Goal: Transaction & Acquisition: Purchase product/service

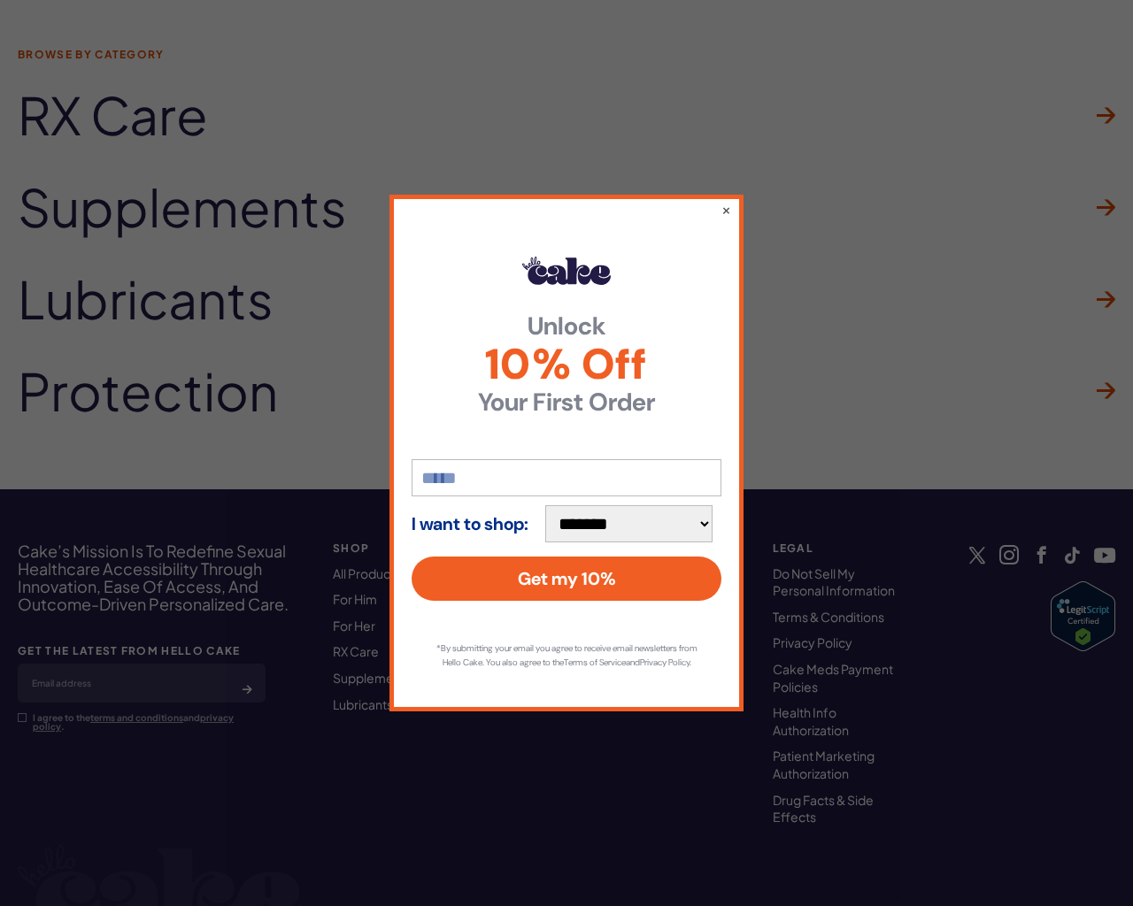
scroll to position [5404, 0]
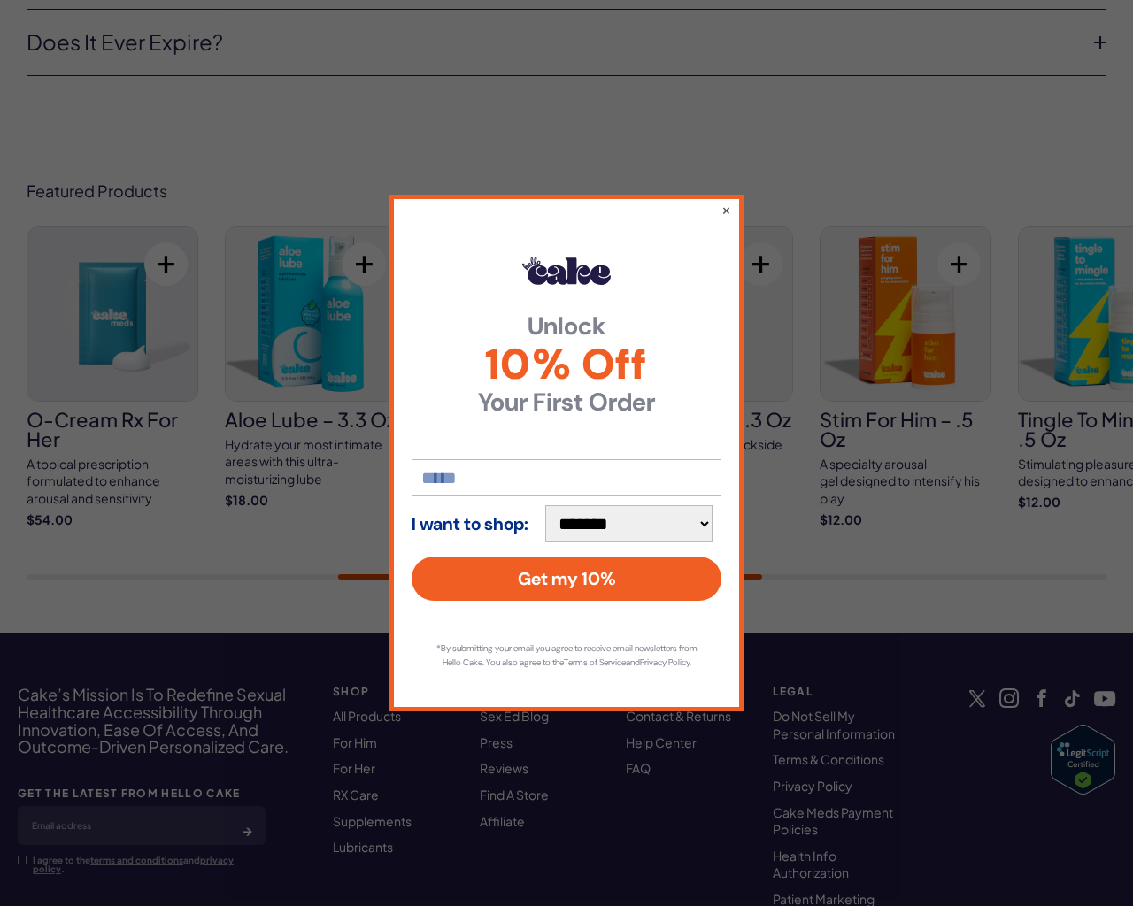
scroll to position [5499, 0]
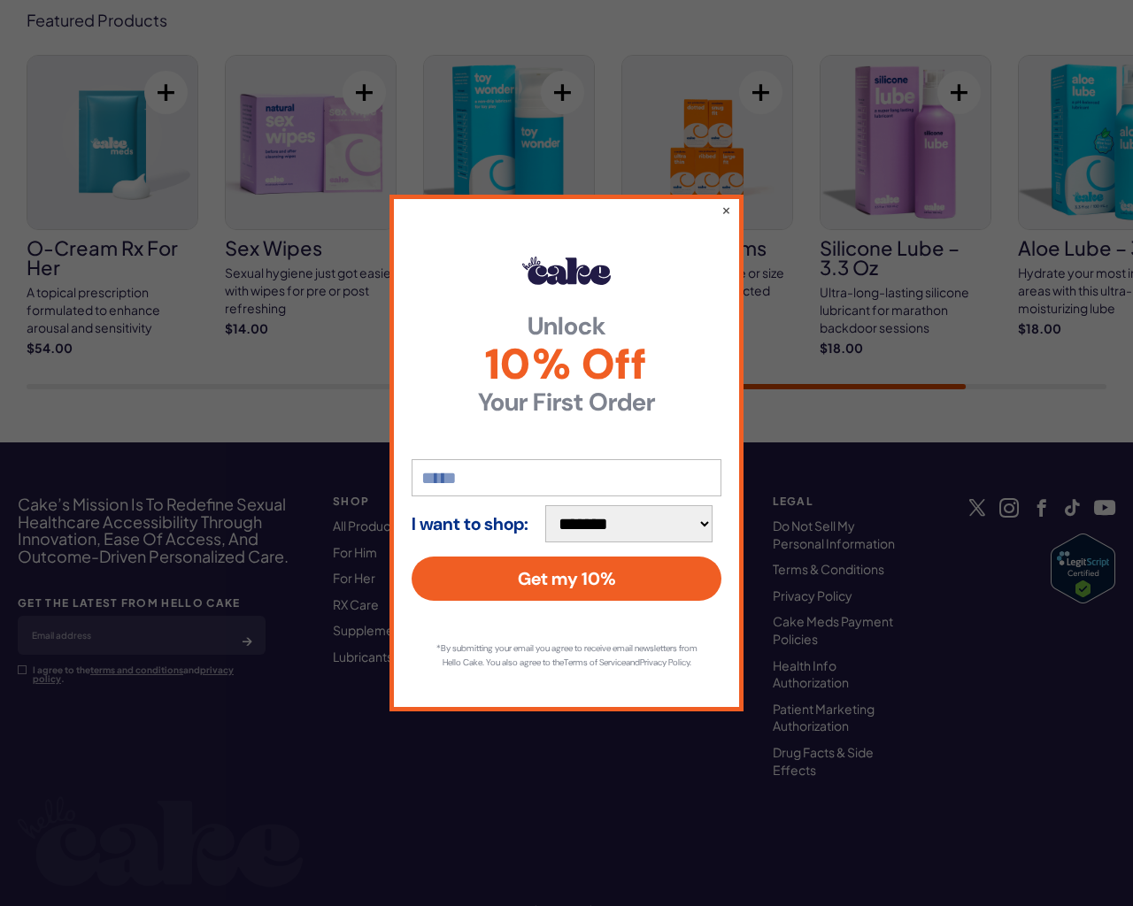
scroll to position [6211, 0]
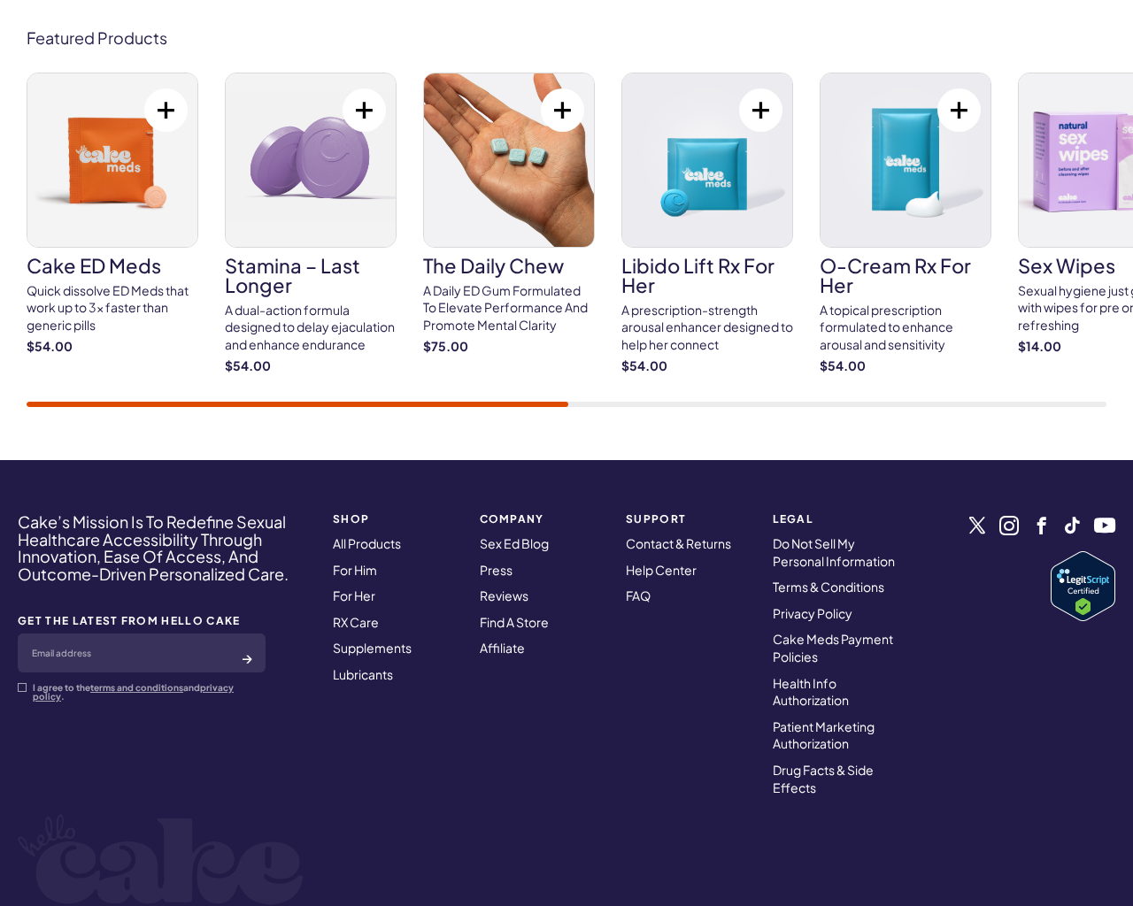
scroll to position [6179, 0]
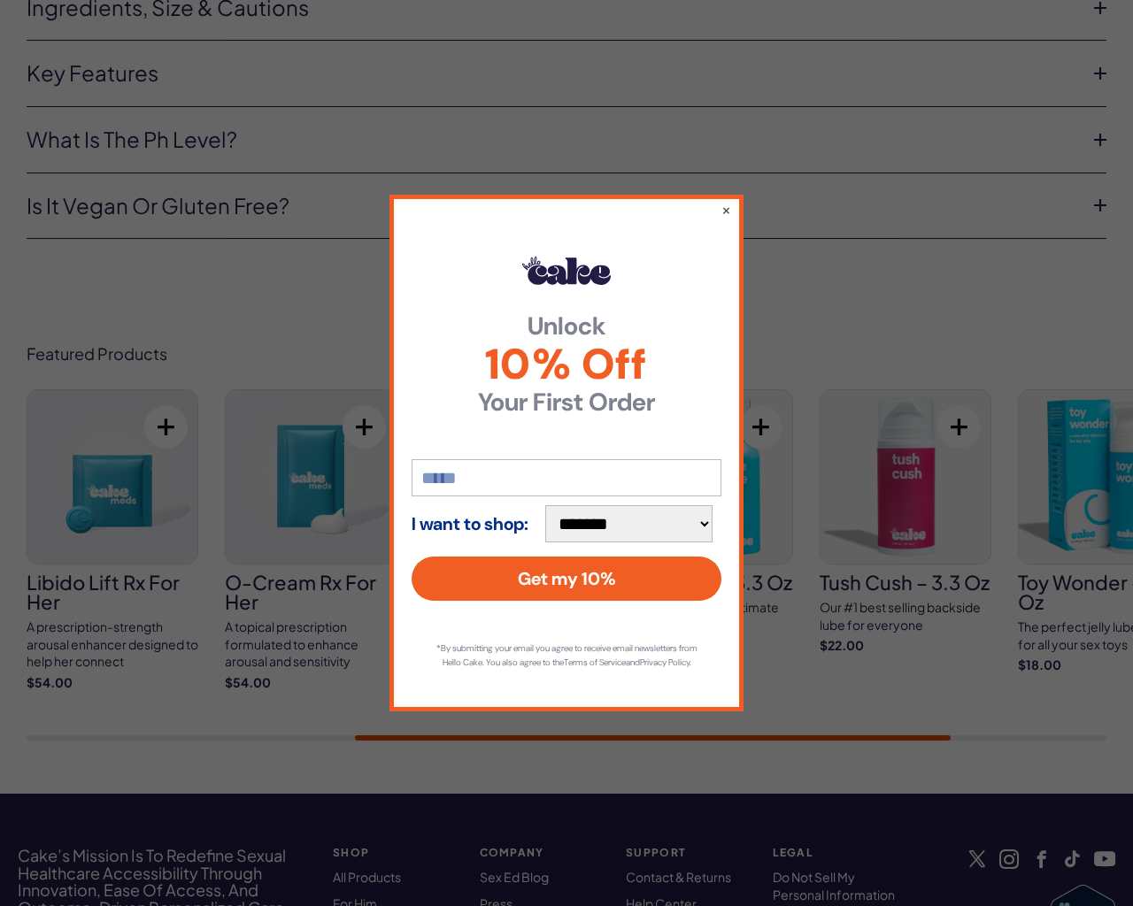
scroll to position [4381, 0]
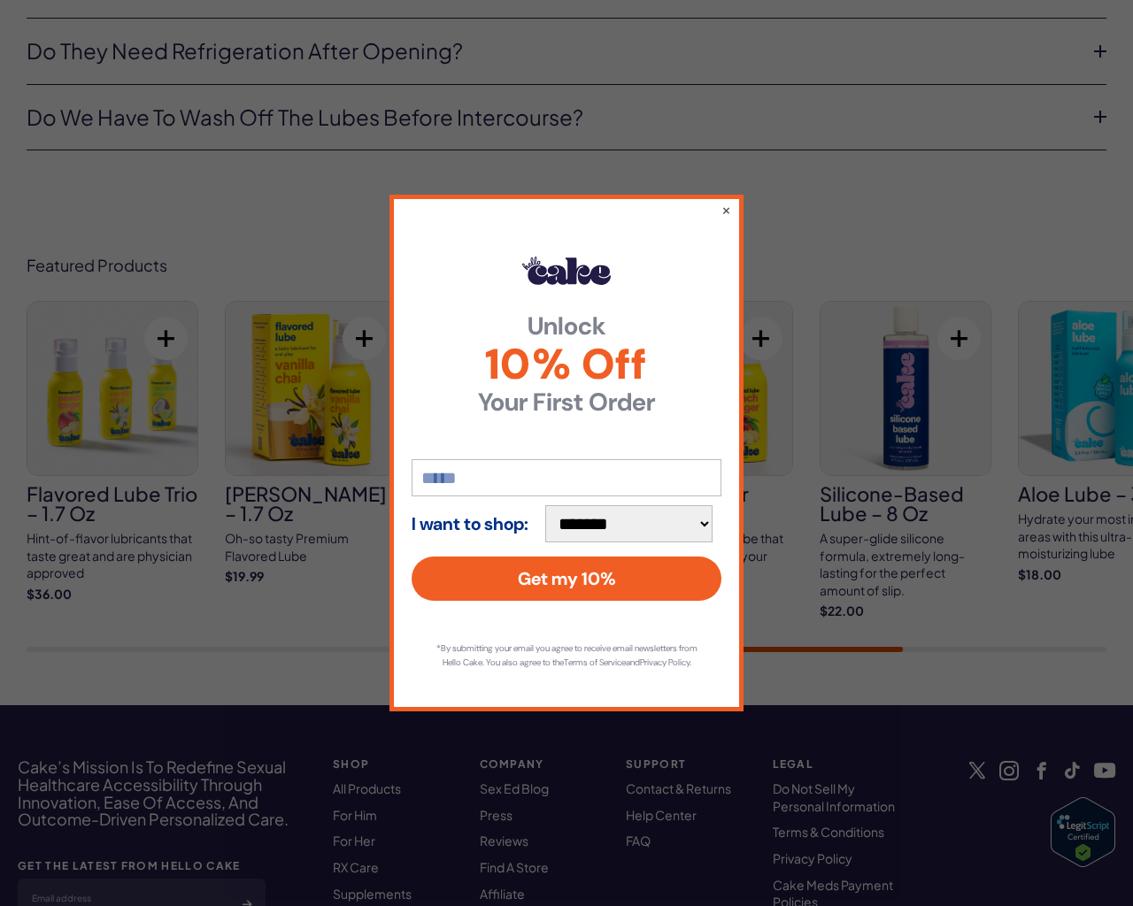
scroll to position [6900, 0]
